Goal: Obtain resource: Download file/media

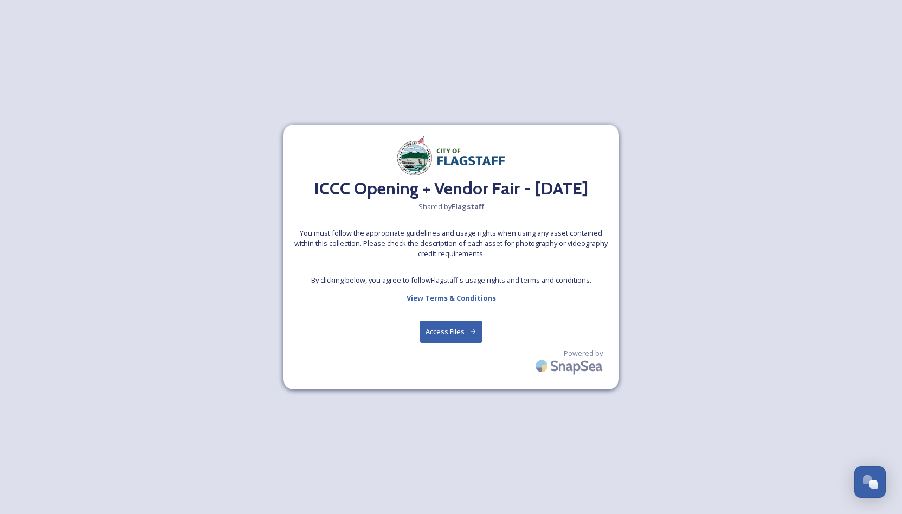
click at [448, 332] on button "Access Files" at bounding box center [451, 332] width 63 height 22
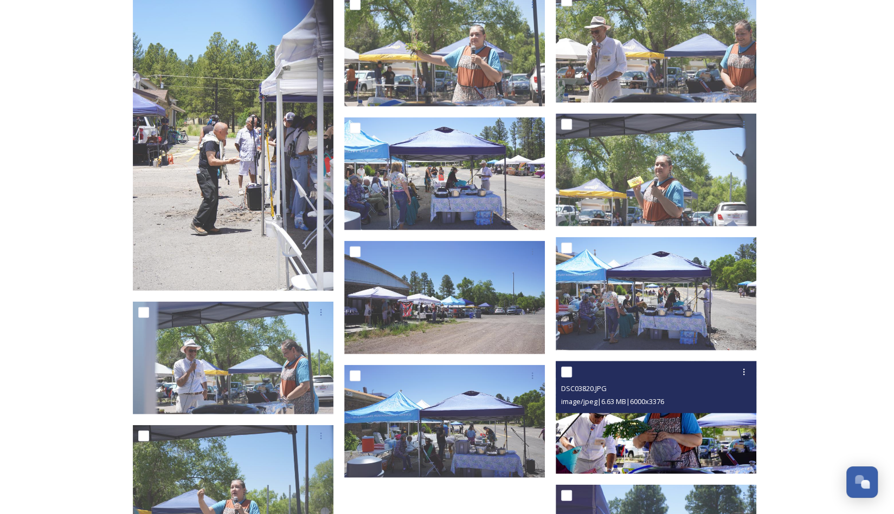
scroll to position [1444, 0]
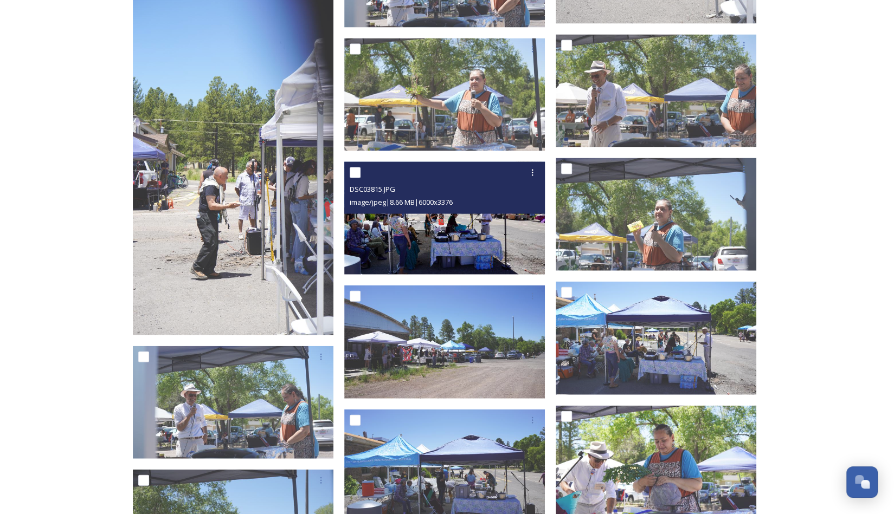
click at [475, 244] on img at bounding box center [444, 218] width 201 height 113
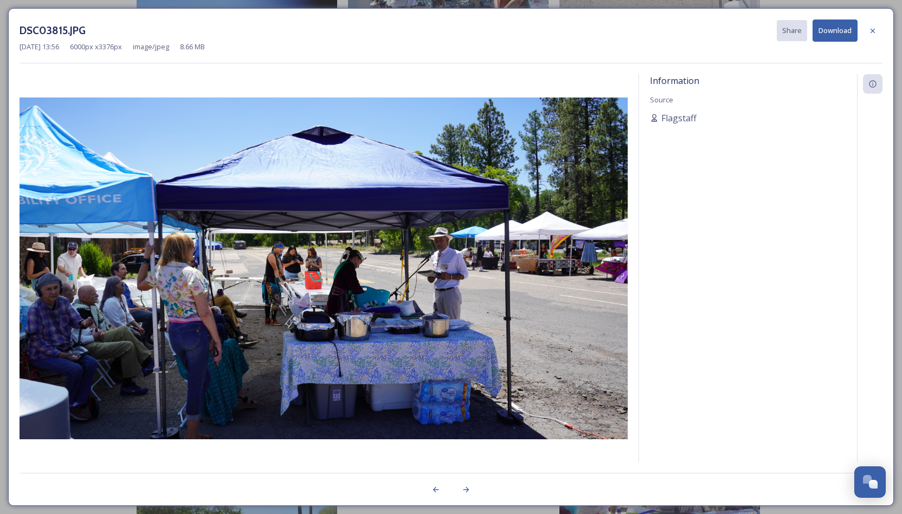
click at [235, 312] on img at bounding box center [324, 269] width 608 height 342
click at [874, 30] on icon at bounding box center [872, 31] width 9 height 9
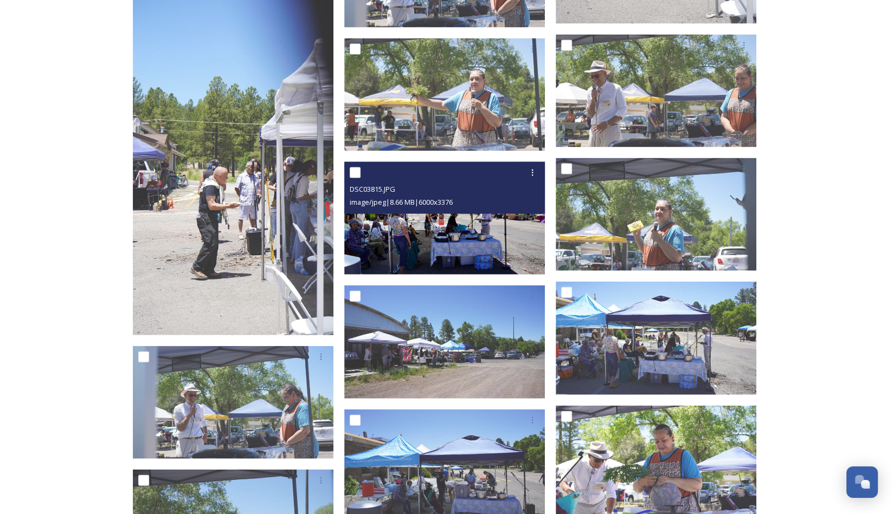
click at [396, 240] on img at bounding box center [444, 218] width 201 height 113
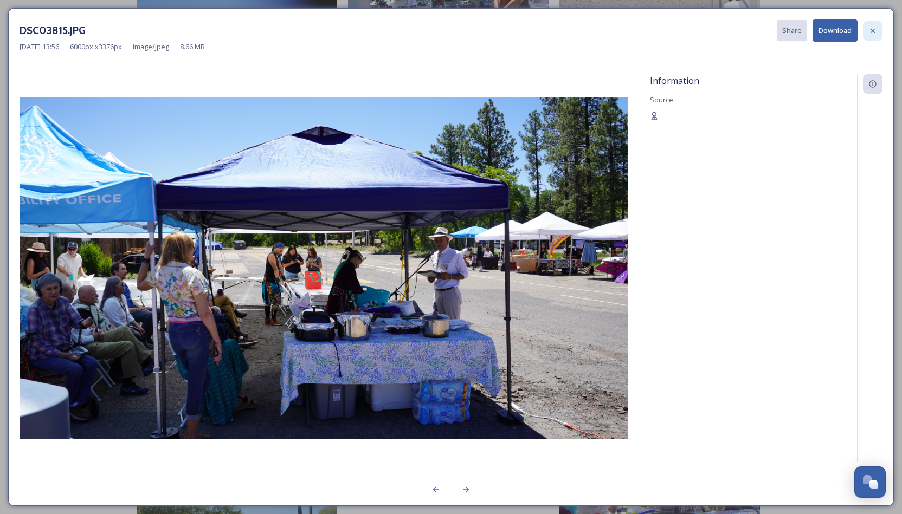
click at [876, 30] on icon at bounding box center [872, 31] width 9 height 9
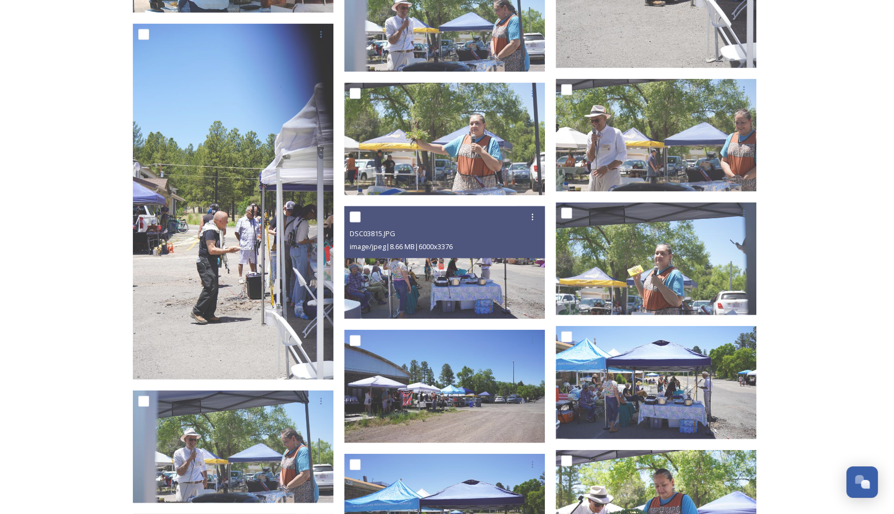
scroll to position [1390, 0]
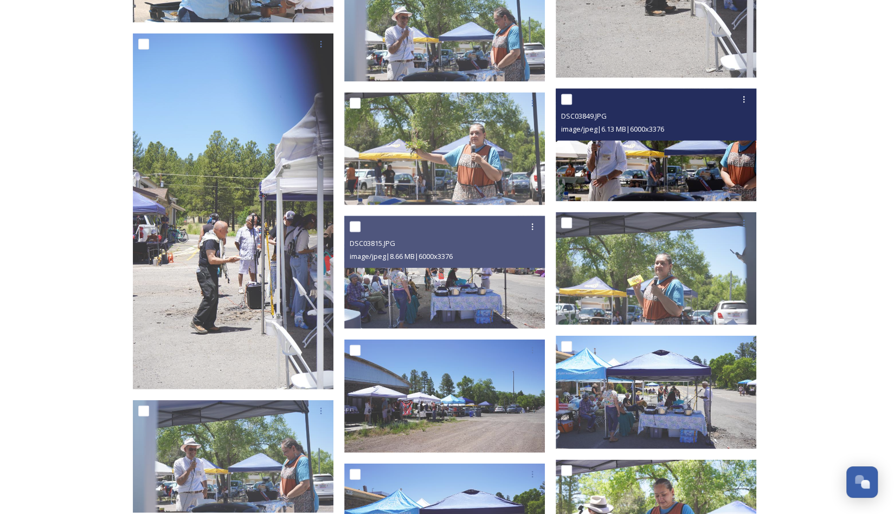
click at [648, 163] on img at bounding box center [656, 145] width 201 height 113
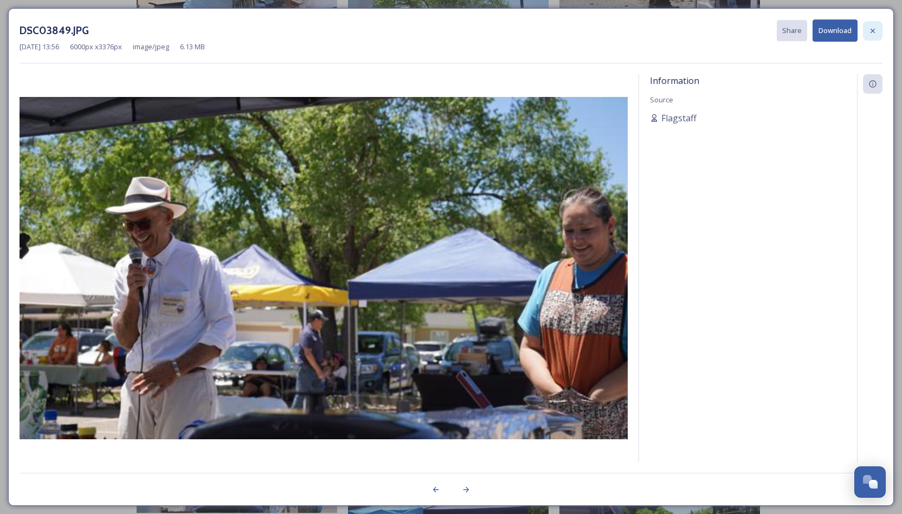
click at [873, 30] on icon at bounding box center [872, 30] width 4 height 4
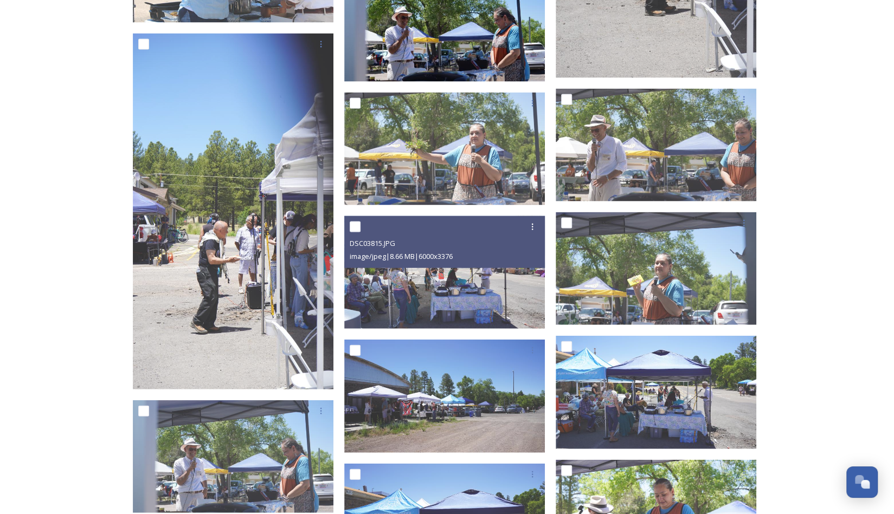
scroll to position [1173, 0]
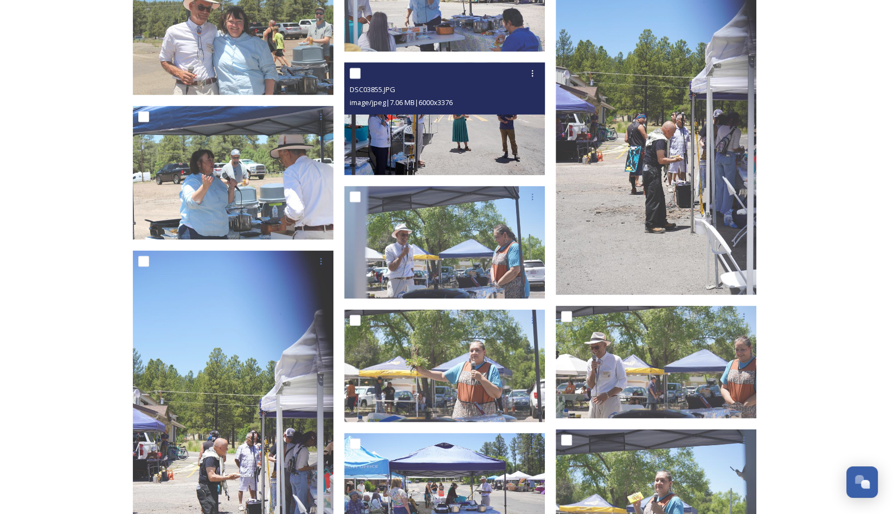
click at [459, 152] on img at bounding box center [444, 118] width 201 height 113
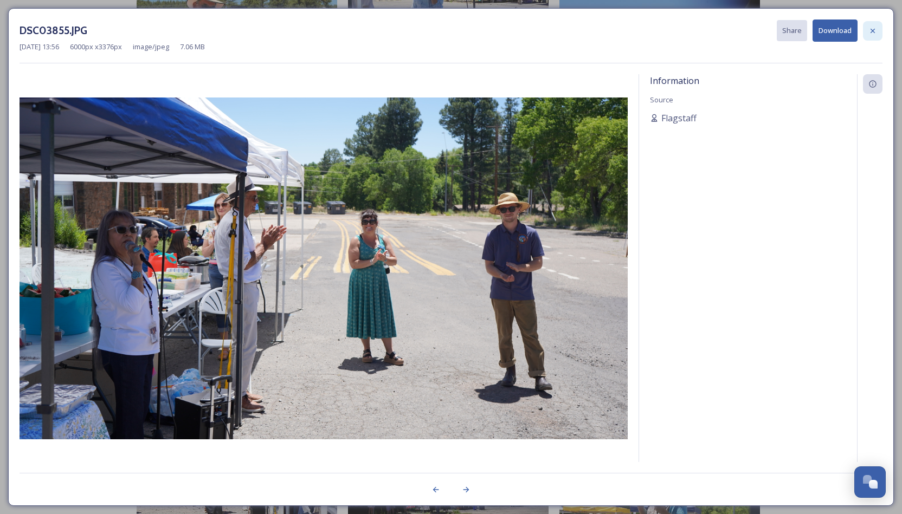
click at [879, 30] on div at bounding box center [873, 31] width 20 height 20
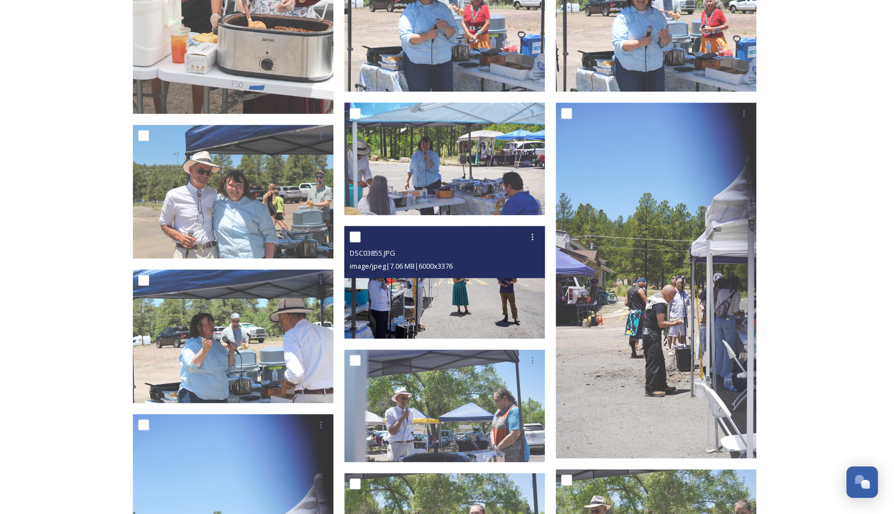
scroll to position [956, 0]
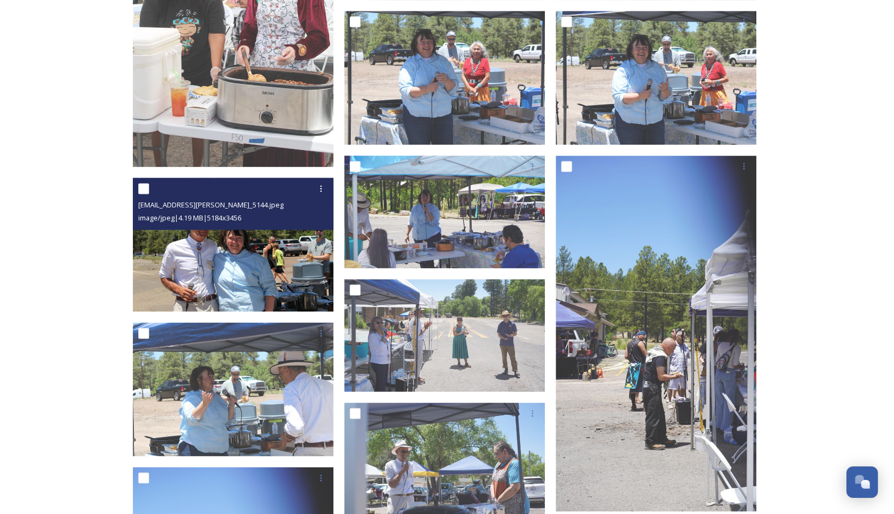
click at [254, 276] on img at bounding box center [233, 245] width 201 height 134
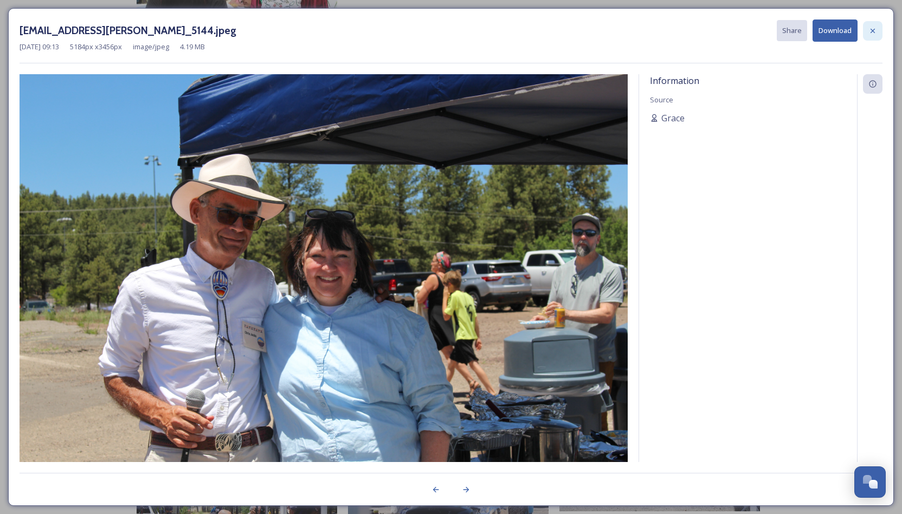
click at [880, 35] on div at bounding box center [873, 31] width 20 height 20
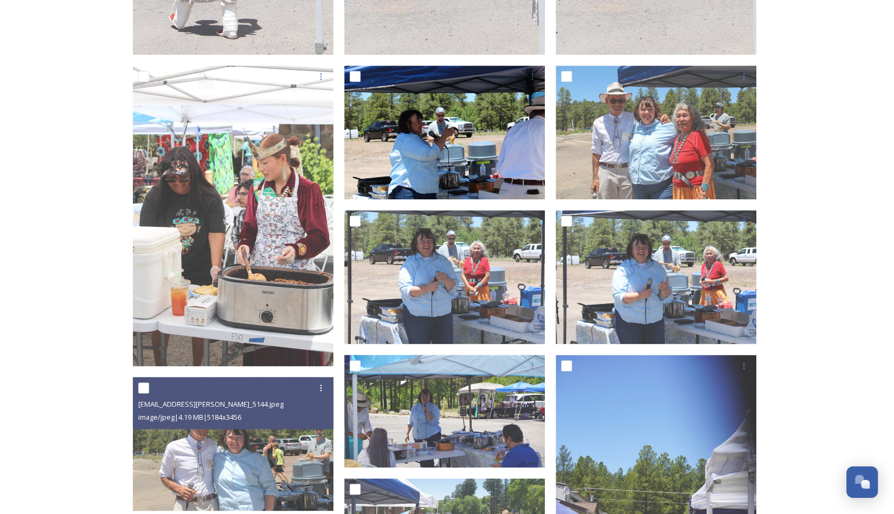
scroll to position [902, 0]
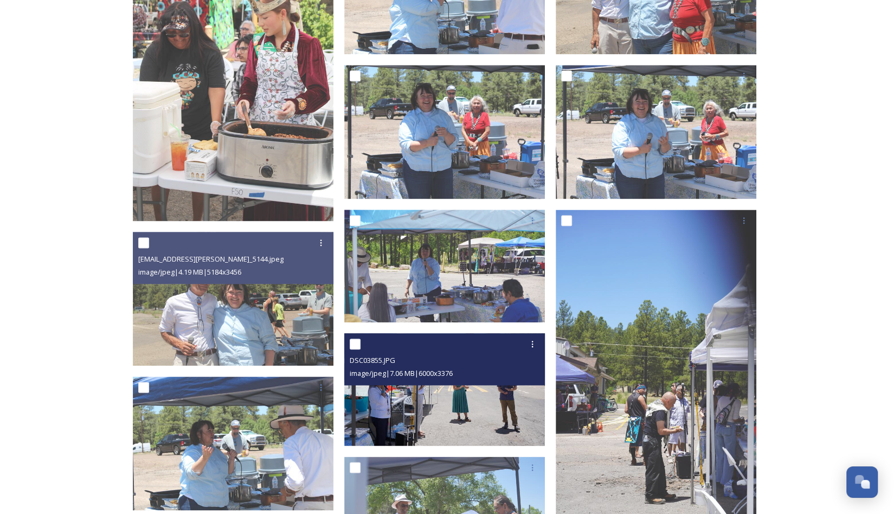
click at [473, 406] on img at bounding box center [444, 389] width 201 height 113
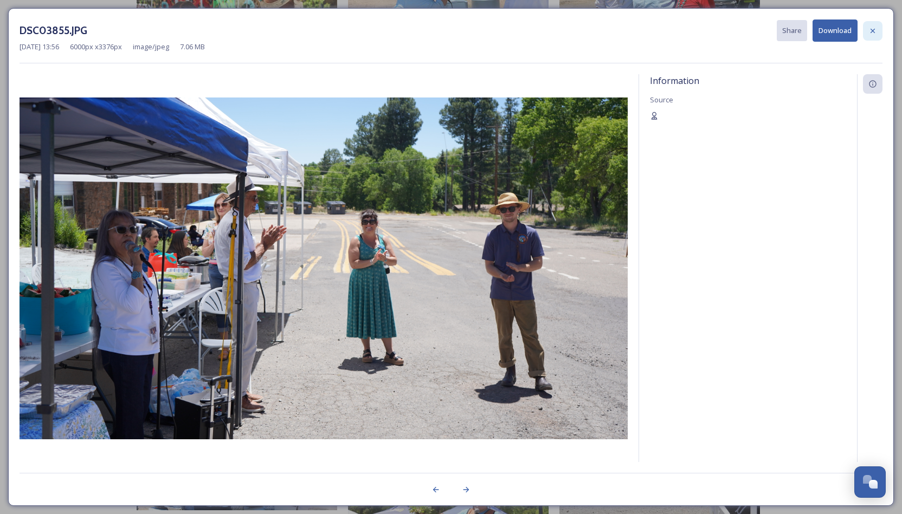
click at [874, 28] on icon at bounding box center [872, 31] width 9 height 9
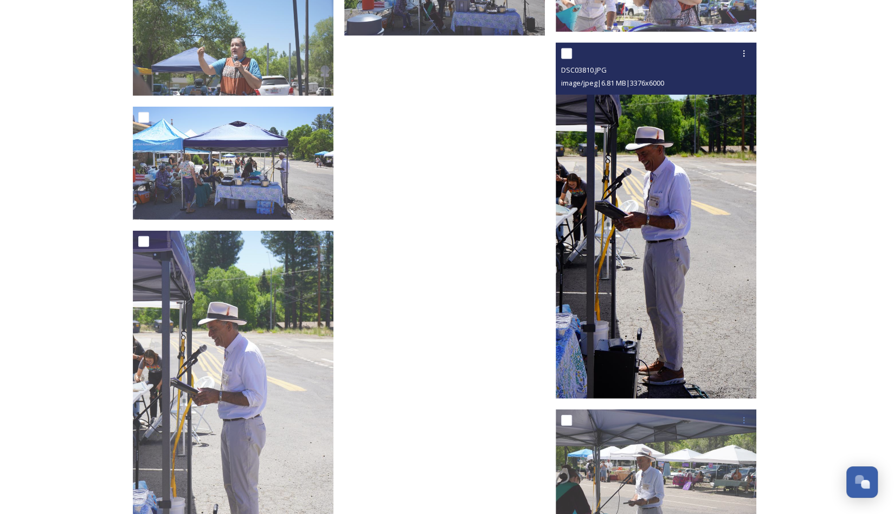
scroll to position [1932, 0]
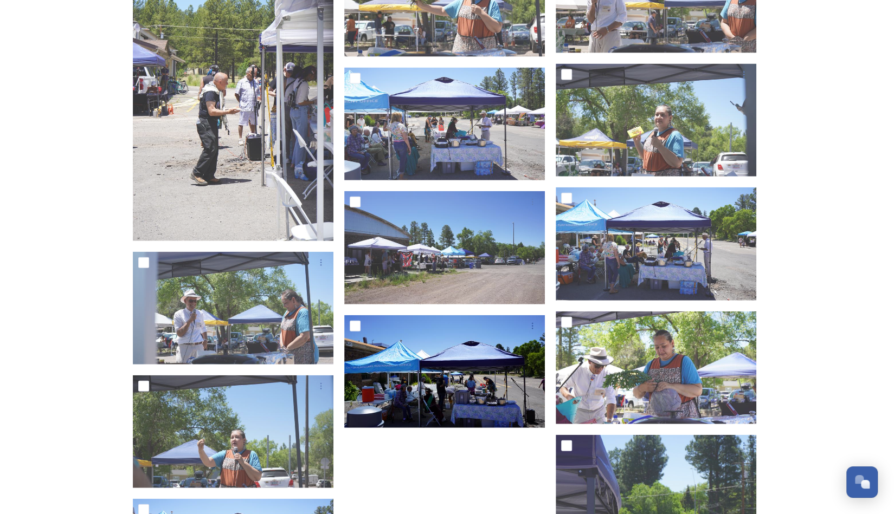
scroll to position [1498, 0]
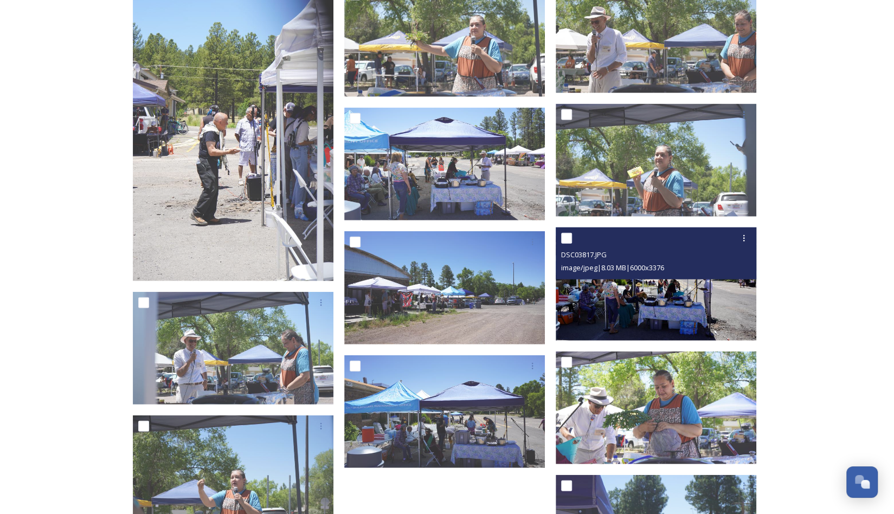
click at [674, 320] on img at bounding box center [656, 284] width 201 height 113
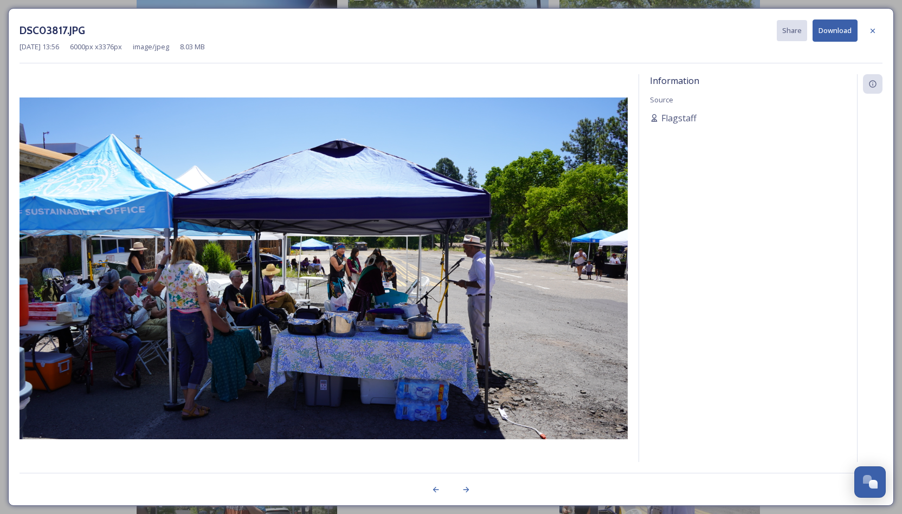
click at [347, 280] on img at bounding box center [324, 269] width 608 height 342
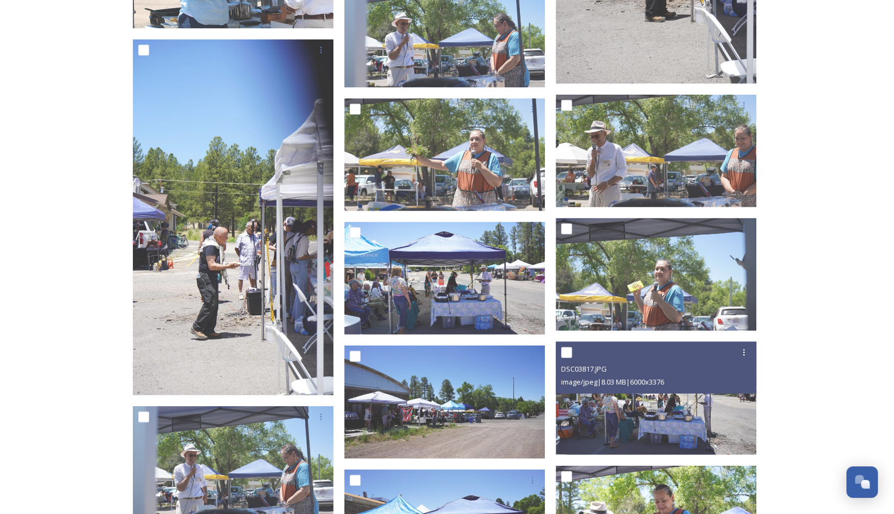
scroll to position [1336, 0]
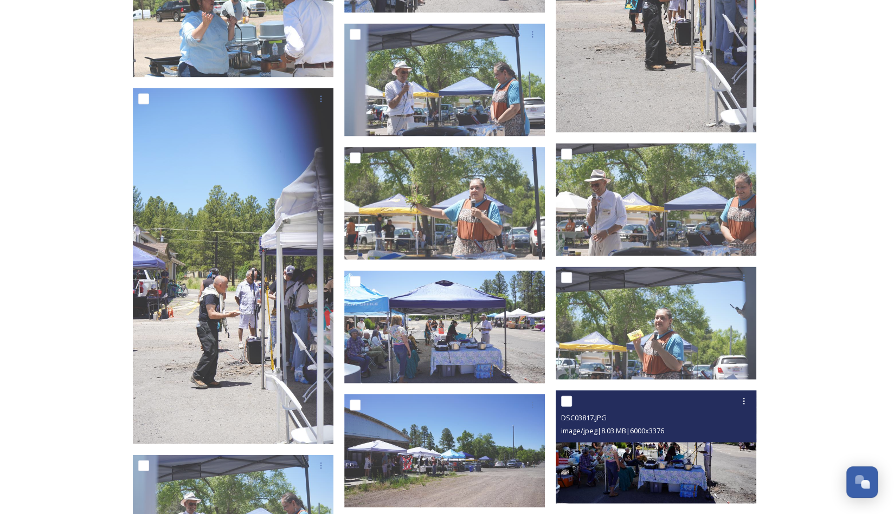
click at [627, 459] on img at bounding box center [656, 446] width 201 height 113
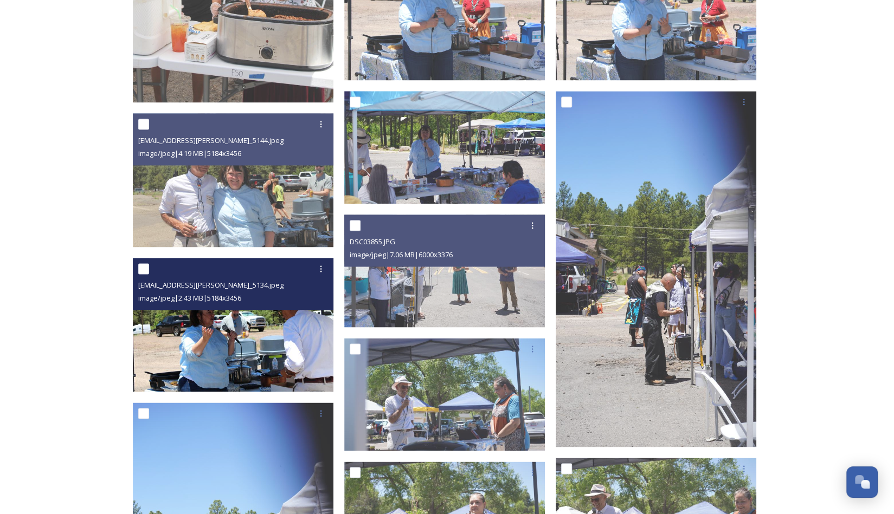
scroll to position [1010, 0]
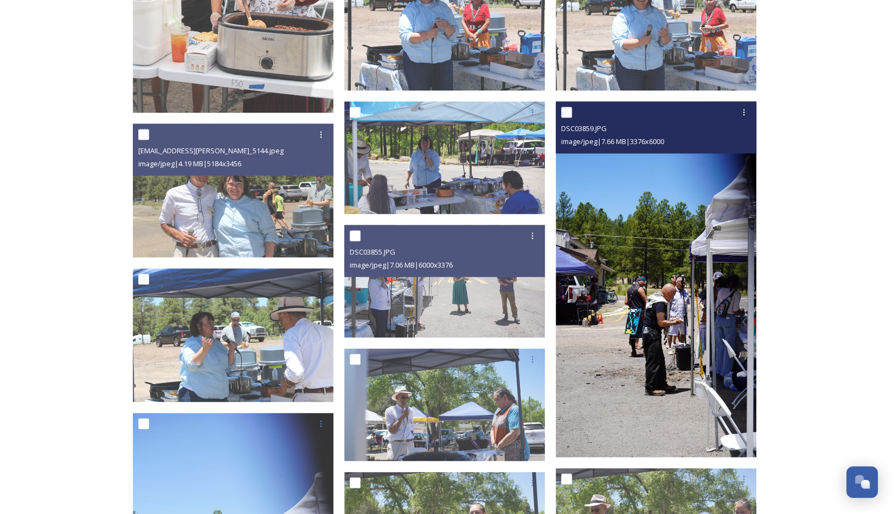
click at [605, 381] on img at bounding box center [656, 279] width 201 height 357
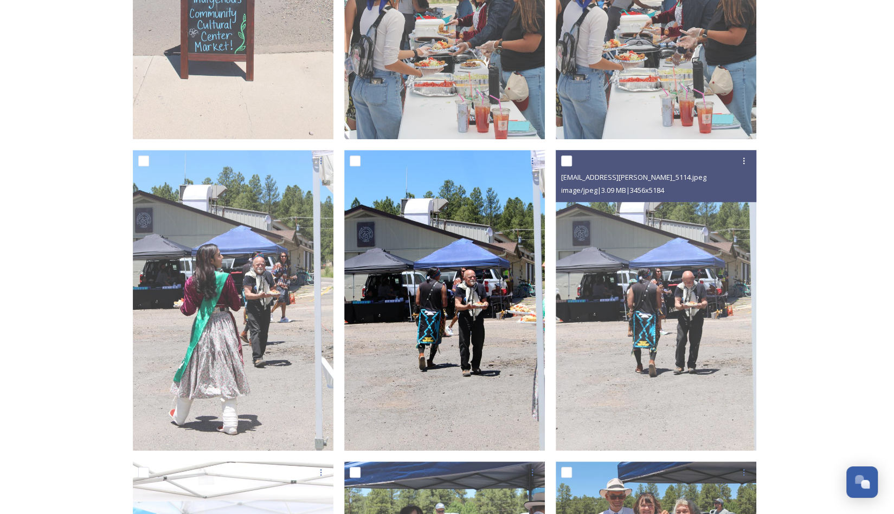
scroll to position [360, 0]
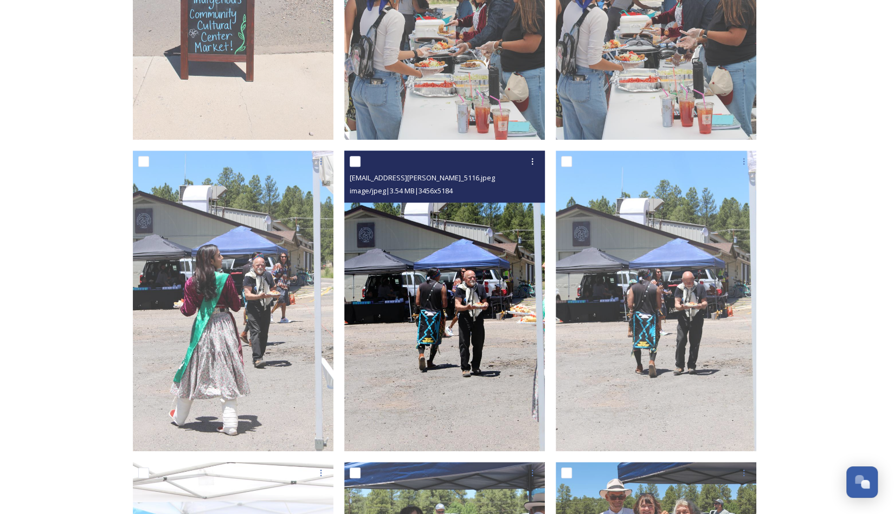
click at [459, 333] on img at bounding box center [444, 301] width 201 height 301
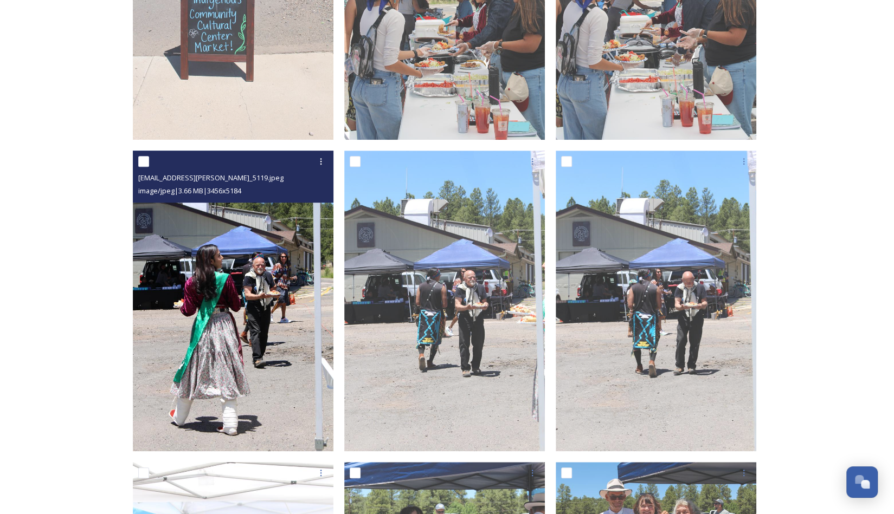
click at [183, 316] on img at bounding box center [233, 301] width 201 height 301
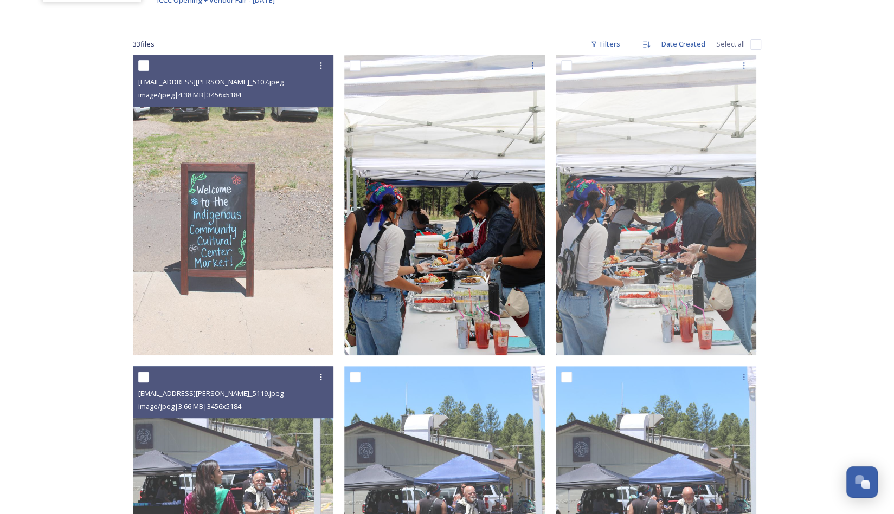
scroll to position [143, 0]
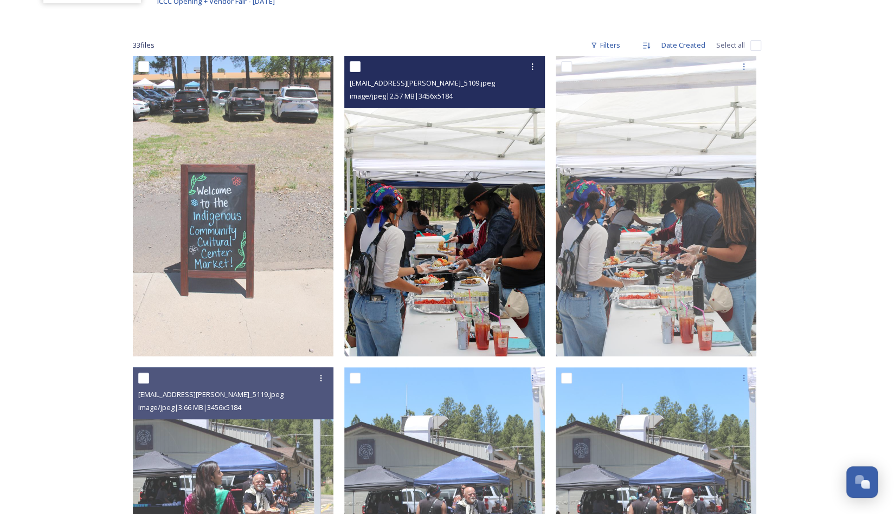
click at [458, 313] on img at bounding box center [444, 206] width 201 height 301
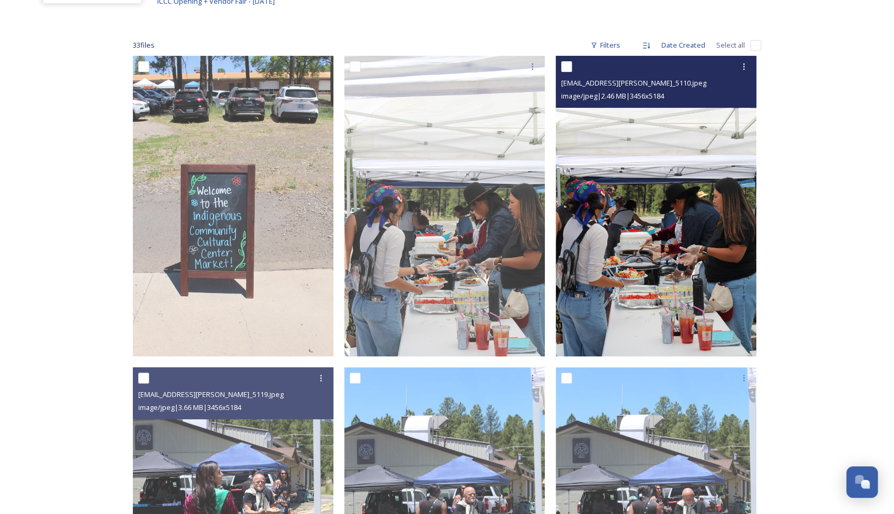
click at [635, 280] on img at bounding box center [656, 206] width 201 height 301
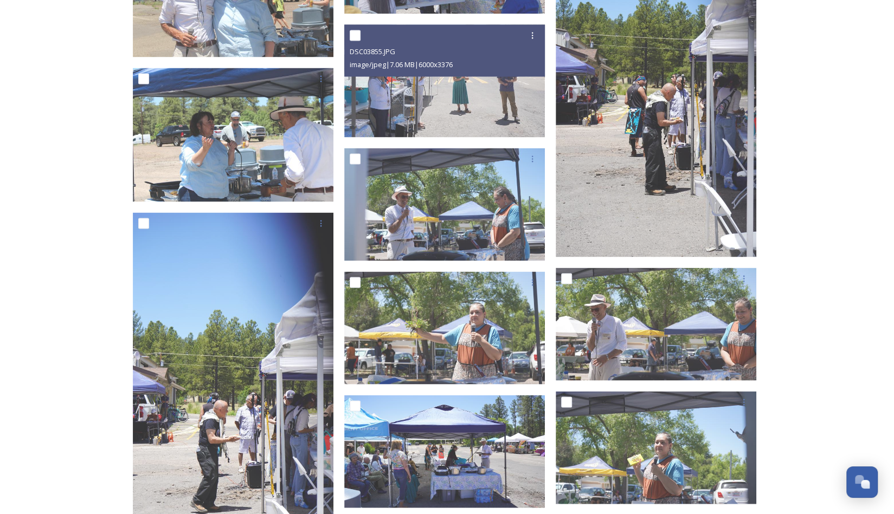
scroll to position [1084, 0]
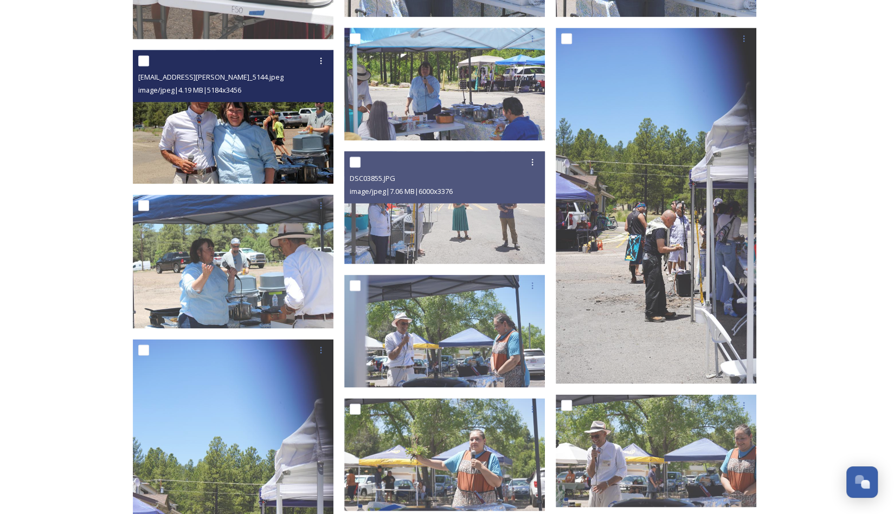
click at [204, 152] on img at bounding box center [233, 117] width 201 height 134
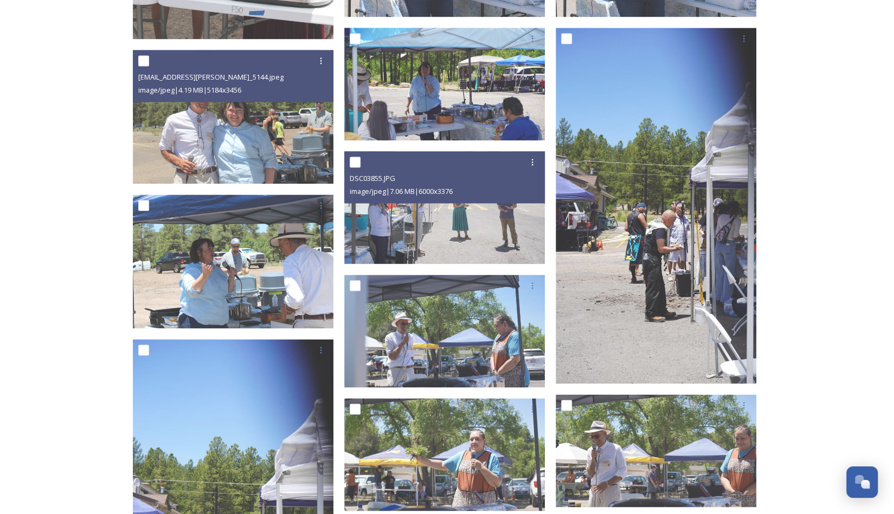
click at [71, 265] on div "ICCC Opening + Vendor Fair - 06.14.25 Shared by Flagstaff ICCC Opening + Vendor…" at bounding box center [447, 274] width 894 height 2717
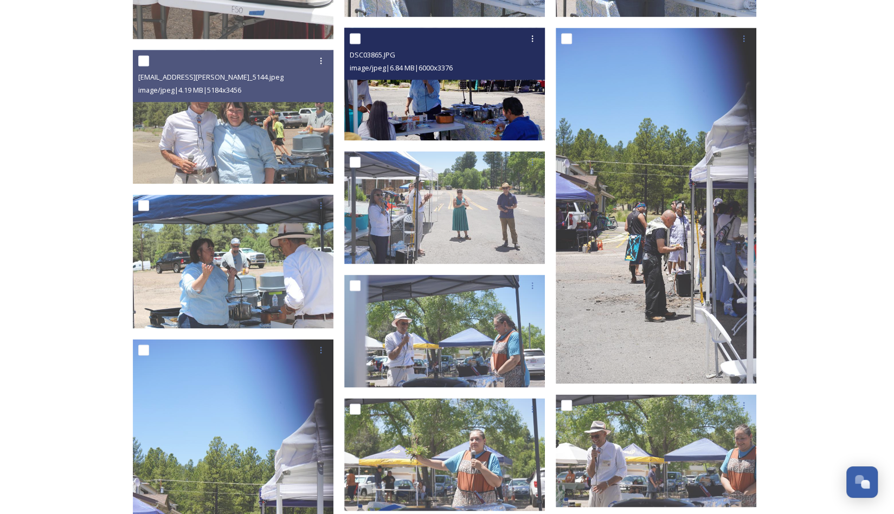
click at [510, 100] on img at bounding box center [444, 83] width 201 height 113
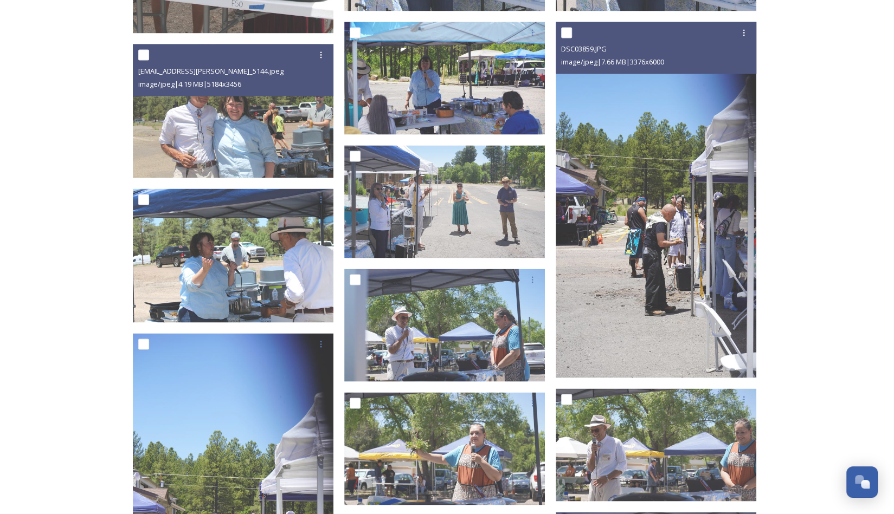
scroll to position [1030, 0]
